Goal: Information Seeking & Learning: Learn about a topic

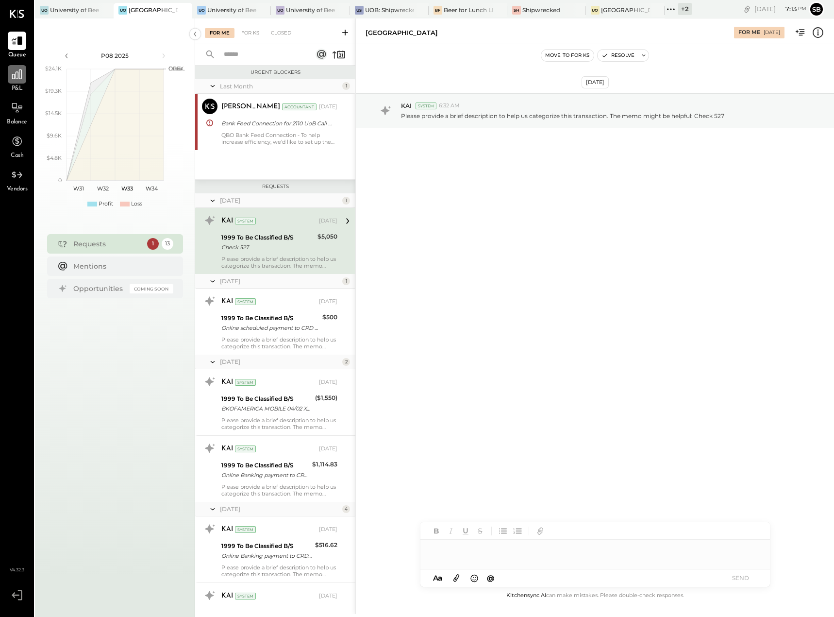
click at [18, 74] on icon at bounding box center [17, 74] width 13 height 13
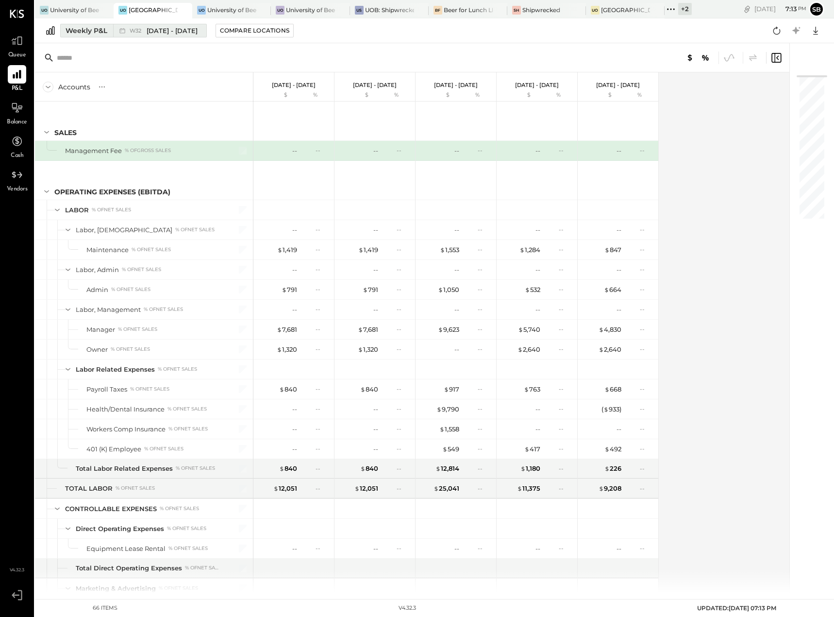
click at [86, 35] on div "Weekly P&L" at bounding box center [87, 31] width 42 height 10
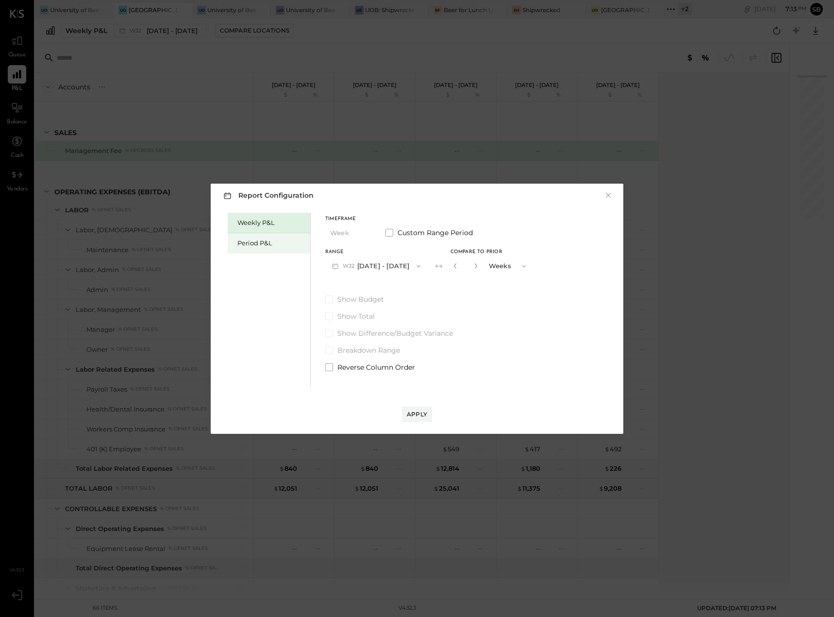
click at [268, 245] on div "Period P&L" at bounding box center [271, 242] width 68 height 9
click at [348, 229] on button "Period" at bounding box center [349, 233] width 49 height 18
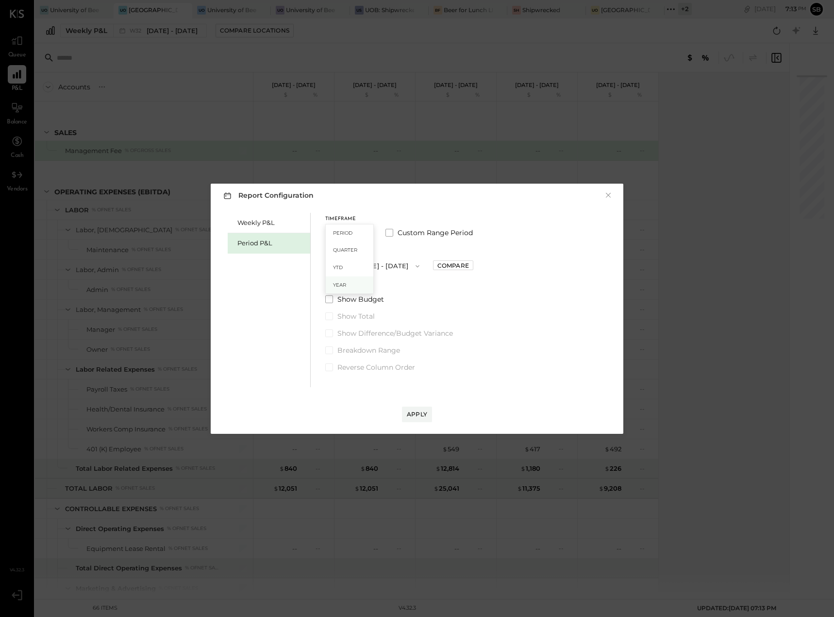
click at [347, 281] on div "Year" at bounding box center [350, 284] width 48 height 17
click at [394, 265] on button "2025 [DATE] - [DATE]" at bounding box center [376, 266] width 102 height 18
click at [394, 330] on span "[DATE] - [DATE]" at bounding box center [373, 328] width 46 height 8
click at [414, 412] on div "Apply" at bounding box center [417, 414] width 20 height 8
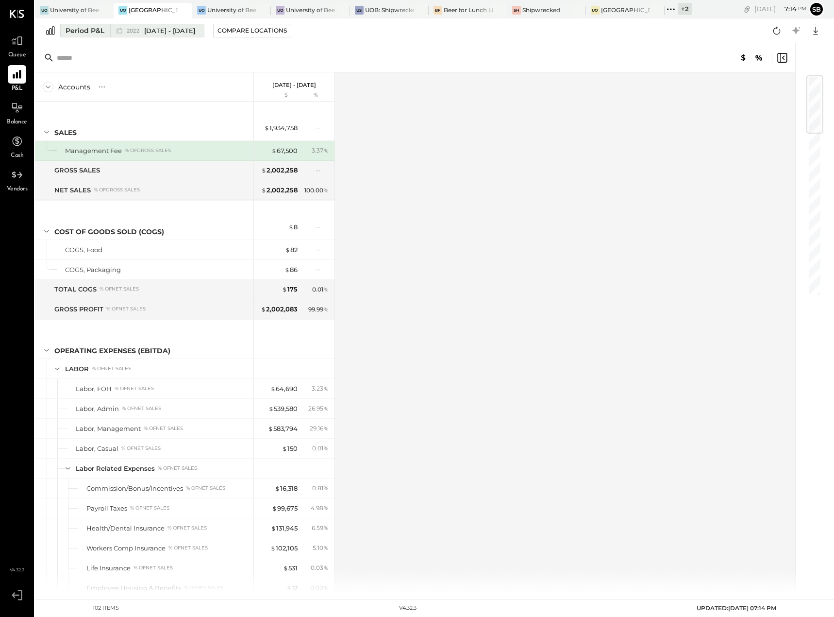
click at [100, 29] on div "Period P&L" at bounding box center [85, 31] width 39 height 10
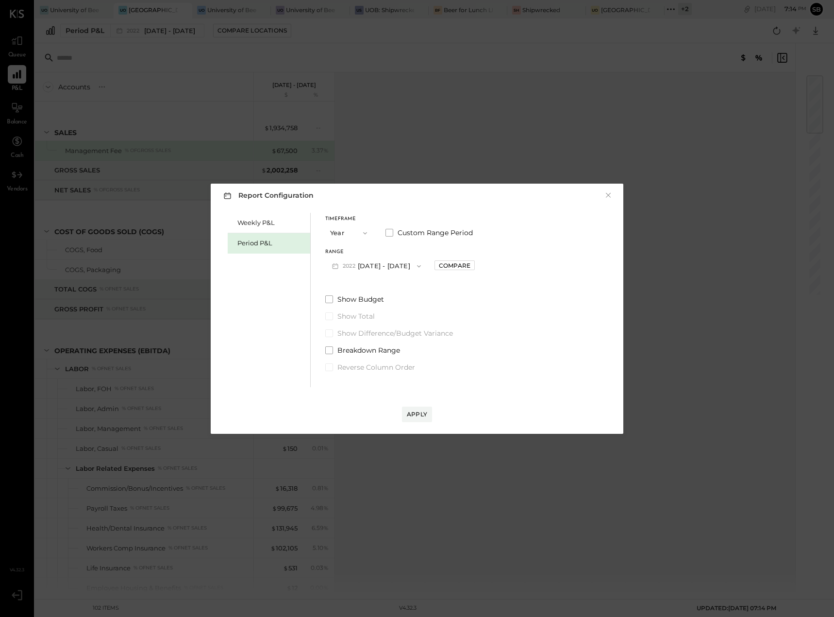
click at [351, 236] on button "Year" at bounding box center [349, 233] width 49 height 18
click at [349, 285] on div "Year" at bounding box center [350, 284] width 48 height 17
click at [386, 269] on button "2025 [DATE] - [DATE]" at bounding box center [376, 266] width 102 height 18
click at [395, 351] on span "[DATE] - [DATE]" at bounding box center [372, 348] width 46 height 8
click at [419, 415] on div "Apply" at bounding box center [417, 414] width 20 height 8
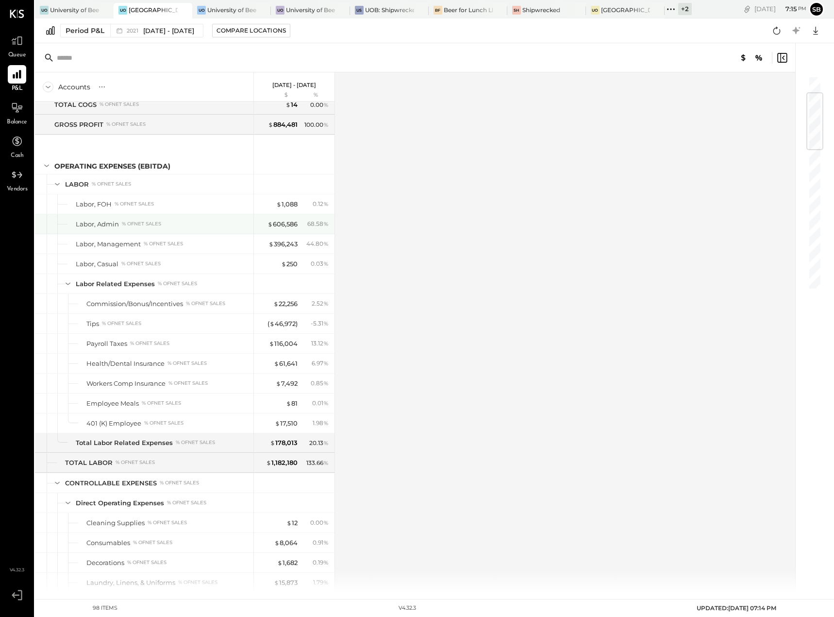
scroll to position [145, 0]
click at [278, 325] on div "( $ 46,972 )" at bounding box center [283, 323] width 30 height 9
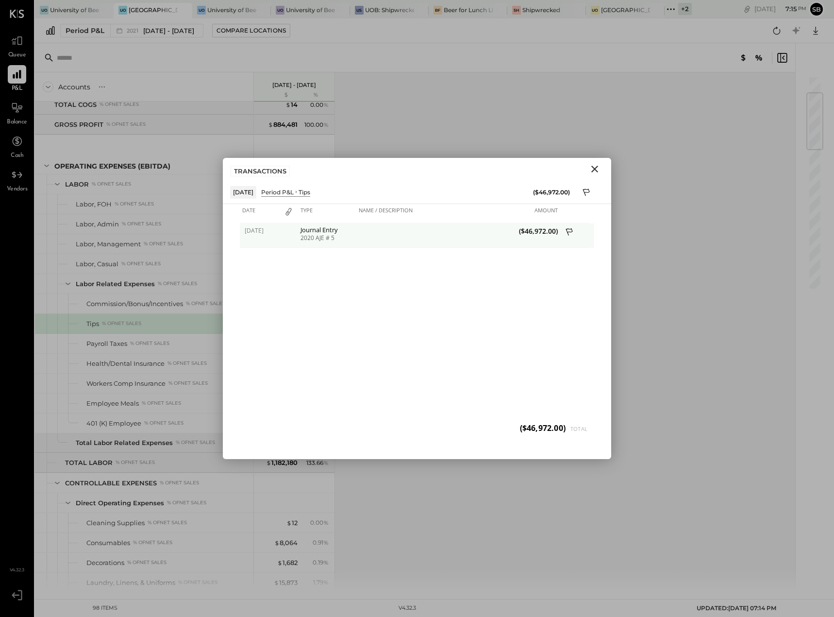
click at [341, 235] on div "2020 AJE # 5" at bounding box center [327, 238] width 53 height 7
click at [168, 336] on div "Payroll Taxes % of NET SALES" at bounding box center [144, 343] width 218 height 19
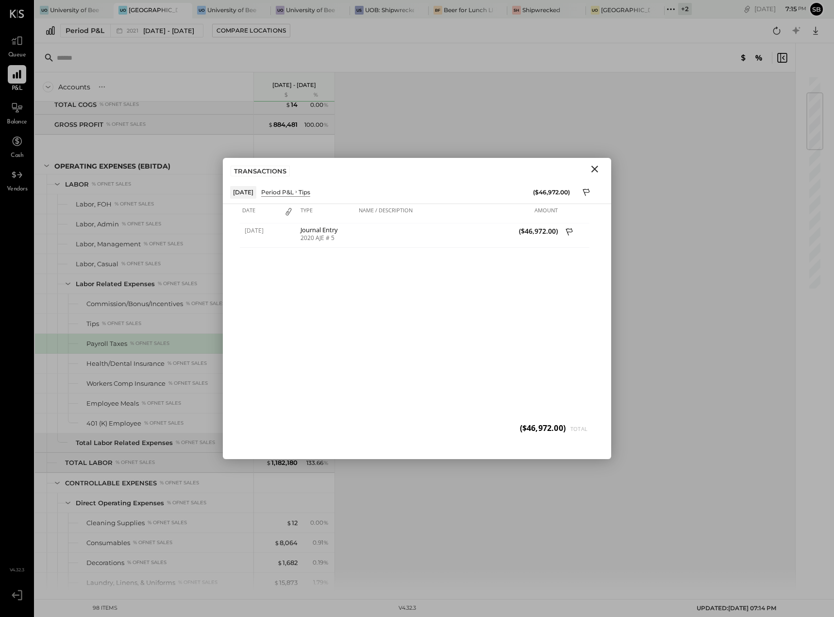
click at [599, 167] on icon "Close" at bounding box center [595, 169] width 12 height 12
